Goal: Entertainment & Leisure: Consume media (video, audio)

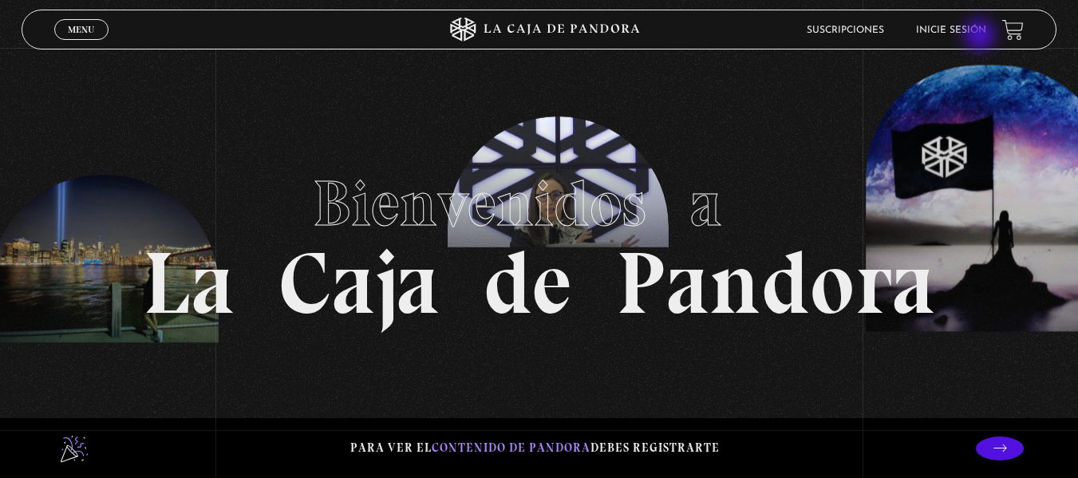
click at [982, 37] on li "Inicie sesión" at bounding box center [951, 30] width 70 height 25
click at [981, 34] on link "Inicie sesión" at bounding box center [951, 31] width 70 height 10
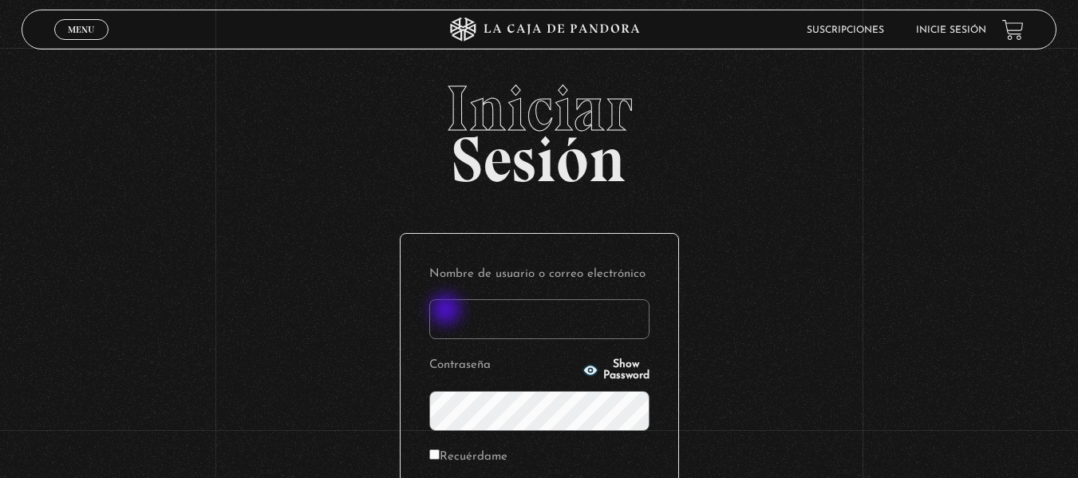
click at [449, 311] on input "Nombre de usuario o correo electrónico" at bounding box center [539, 319] width 220 height 40
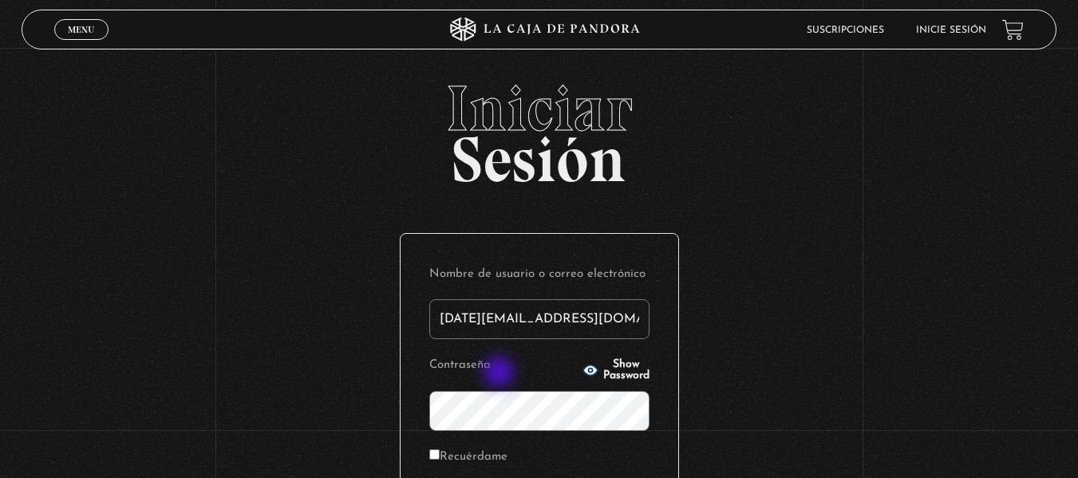
type input "[DATE][EMAIL_ADDRESS][DOMAIN_NAME]"
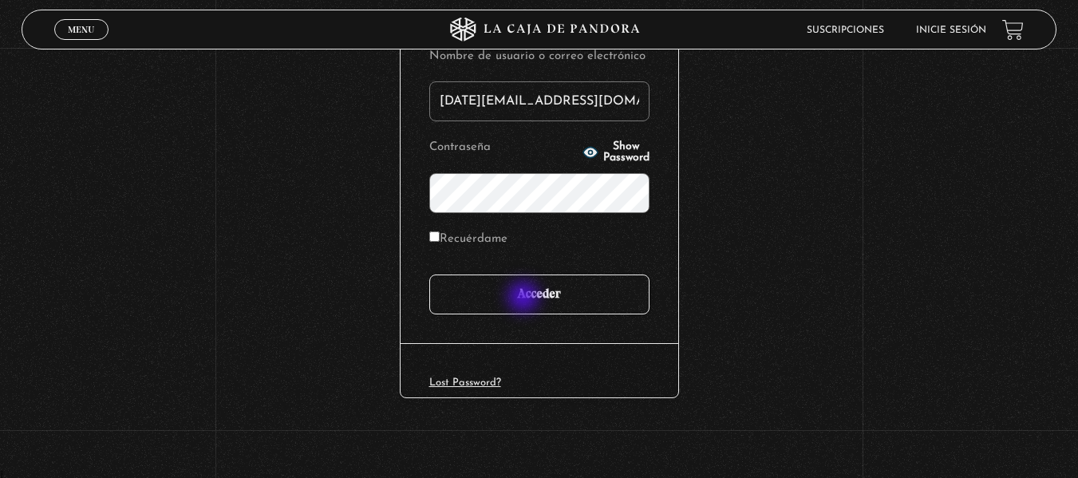
click at [526, 298] on input "Acceder" at bounding box center [539, 295] width 220 height 40
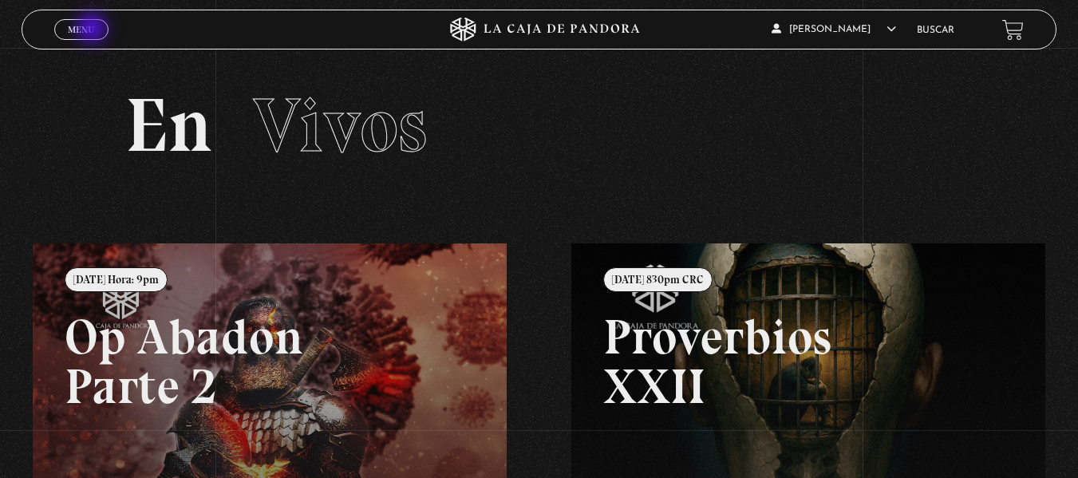
click at [93, 30] on span "Menu" at bounding box center [81, 30] width 26 height 10
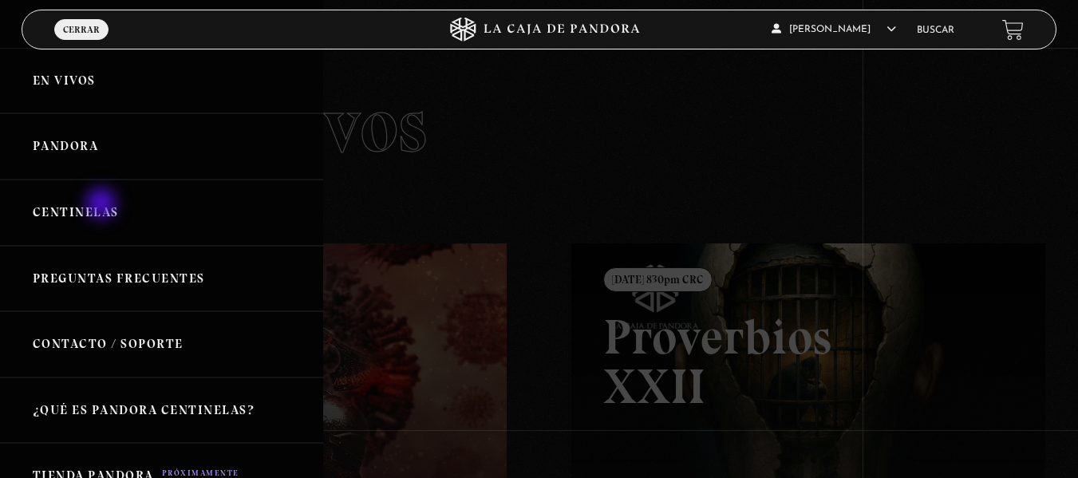
click at [103, 205] on link "Centinelas" at bounding box center [161, 213] width 323 height 66
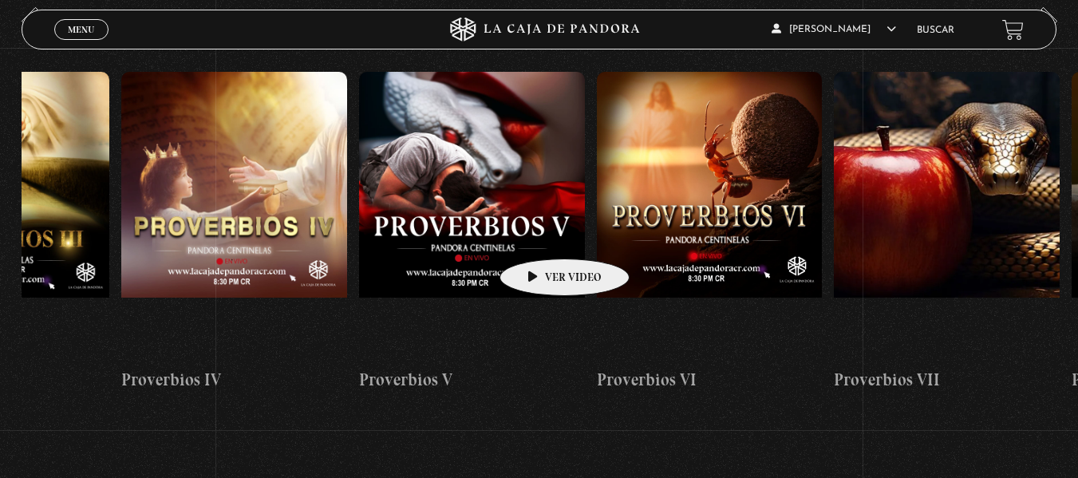
scroll to position [0, 2207]
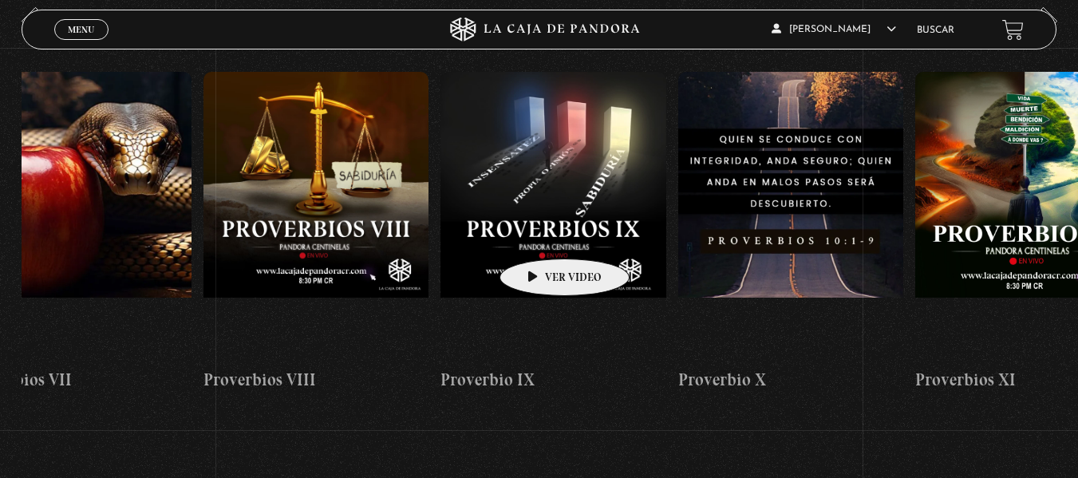
drag, startPoint x: 838, startPoint y: 227, endPoint x: 393, endPoint y: 251, distance: 446.0
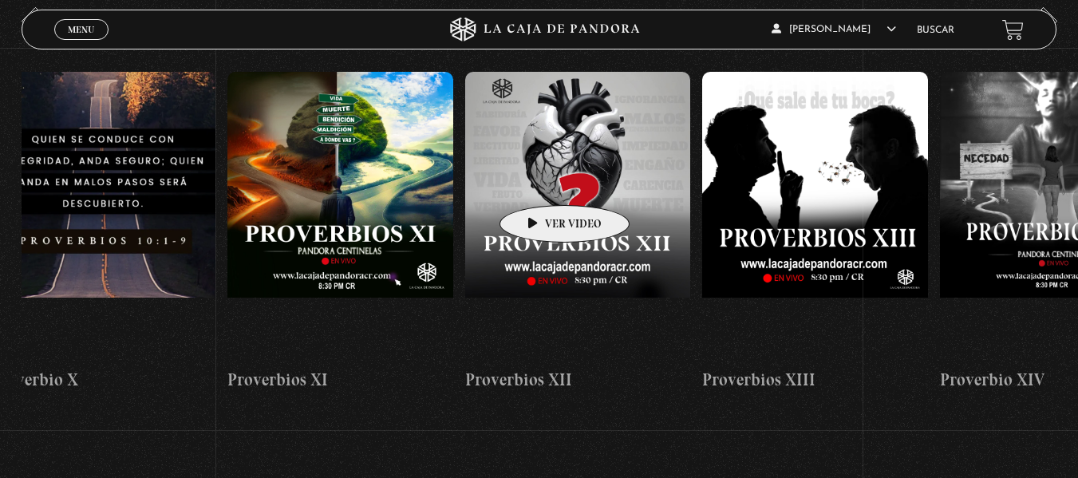
scroll to position [0, 2941]
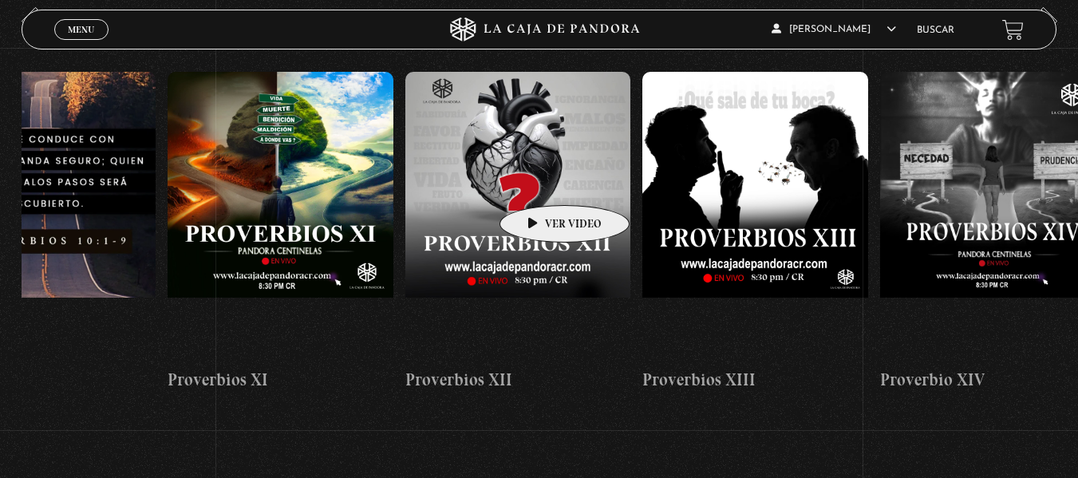
drag, startPoint x: 686, startPoint y: 179, endPoint x: 539, endPoint y: 181, distance: 146.9
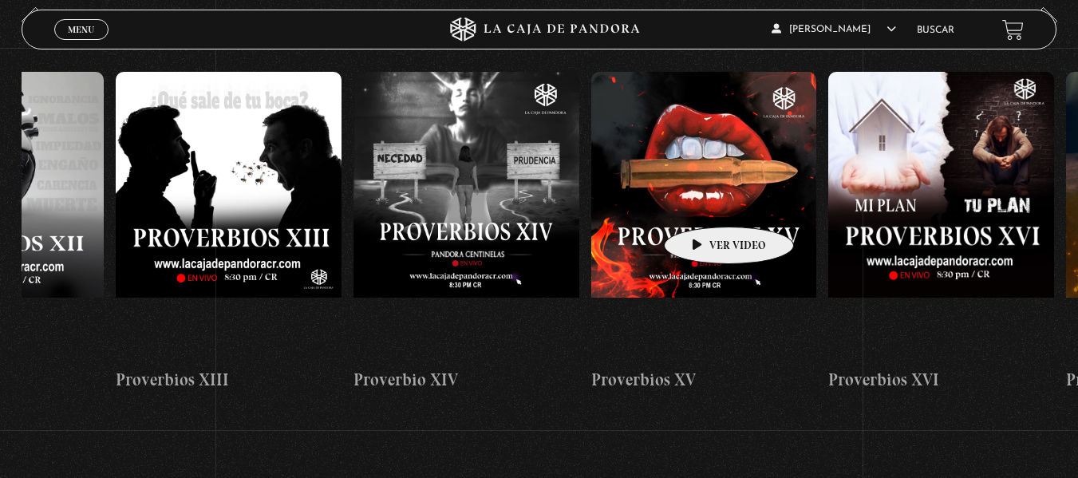
drag, startPoint x: 816, startPoint y: 197, endPoint x: 701, endPoint y: 204, distance: 115.9
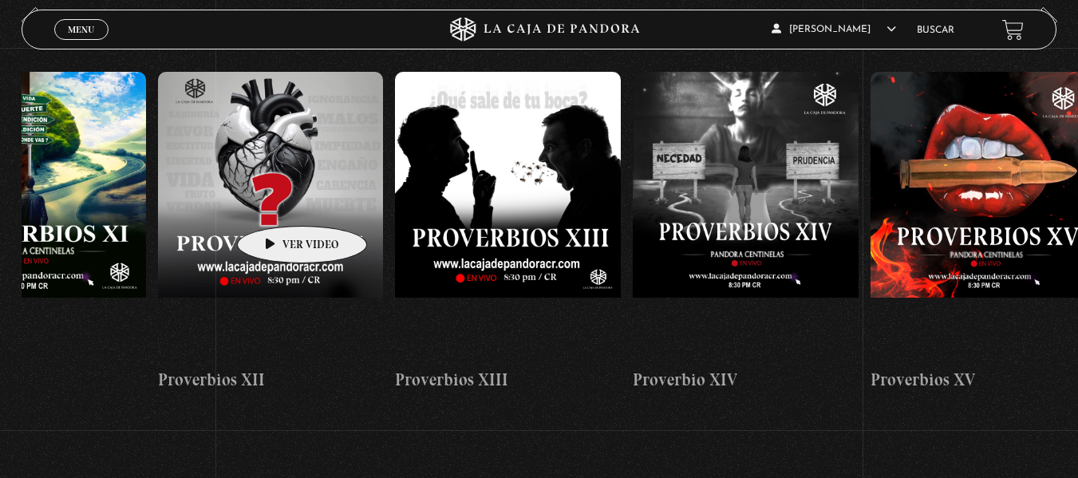
scroll to position [0, 3132]
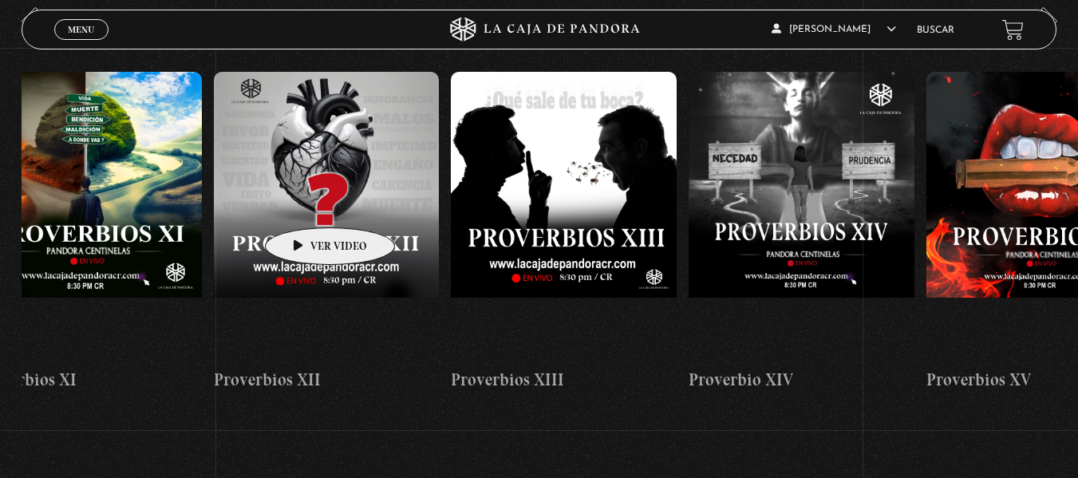
drag, startPoint x: 227, startPoint y: 200, endPoint x: 305, endPoint y: 204, distance: 77.5
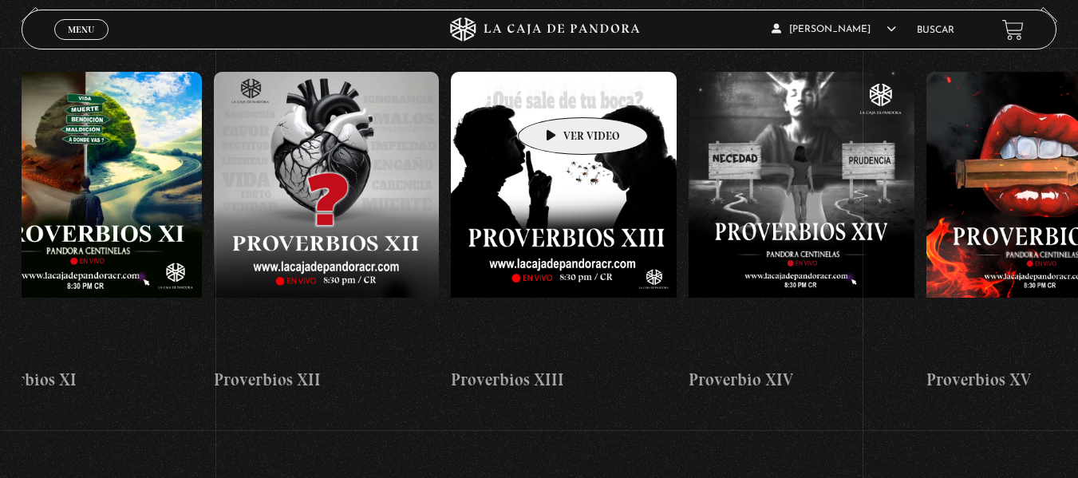
click at [558, 93] on figure at bounding box center [564, 215] width 226 height 287
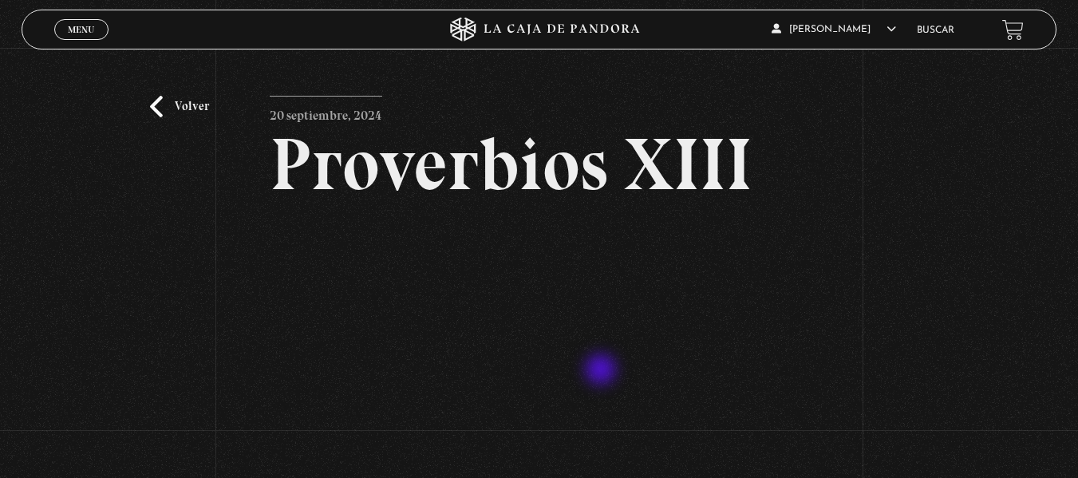
scroll to position [80, 0]
